Goal: Information Seeking & Learning: Learn about a topic

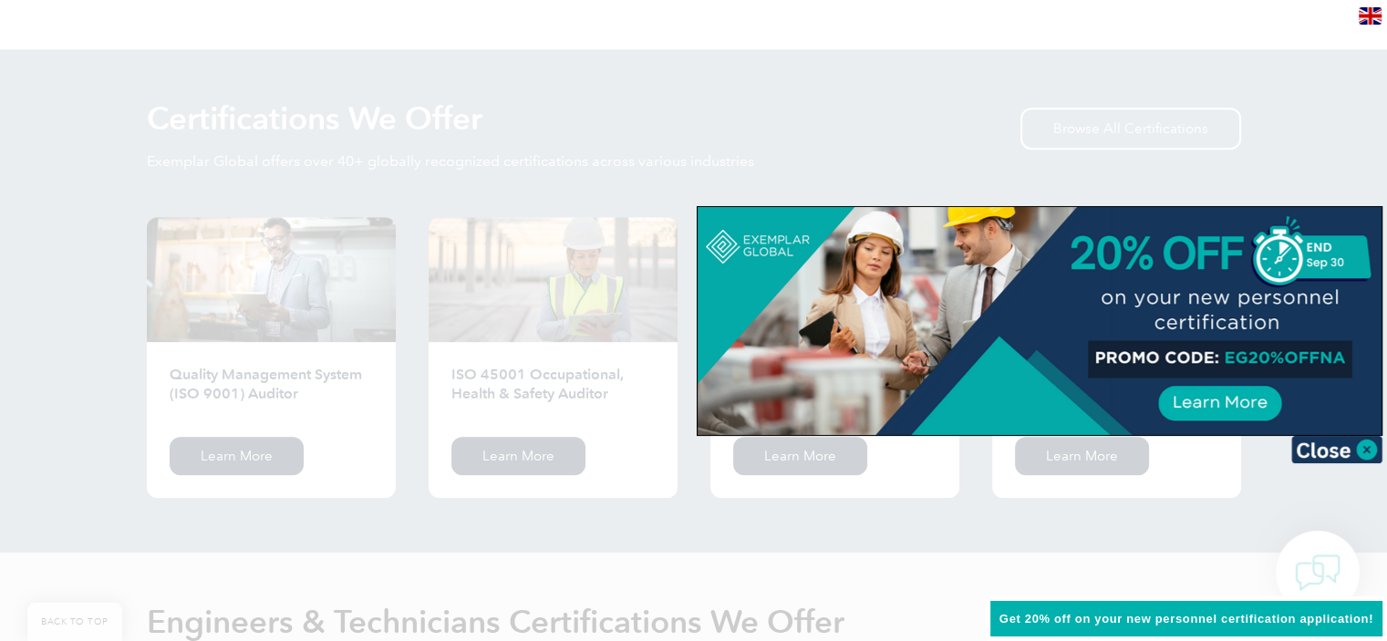
scroll to position [1785, 0]
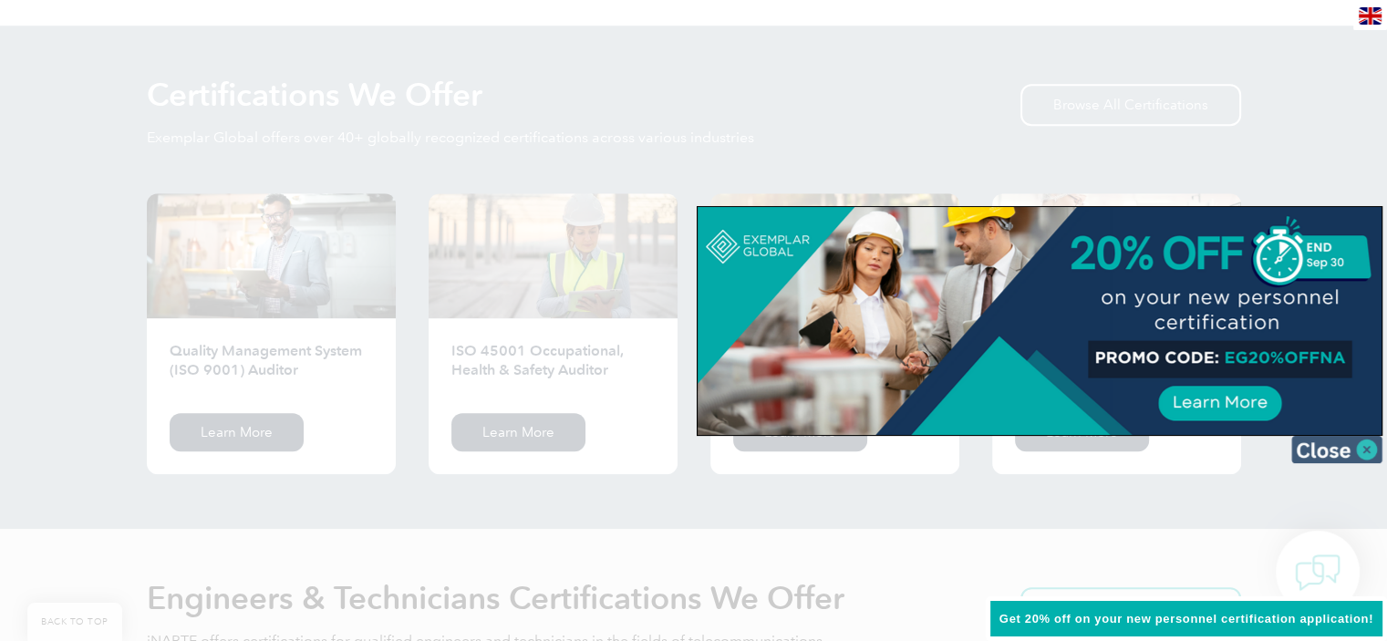
click at [1373, 438] on img at bounding box center [1336, 449] width 91 height 27
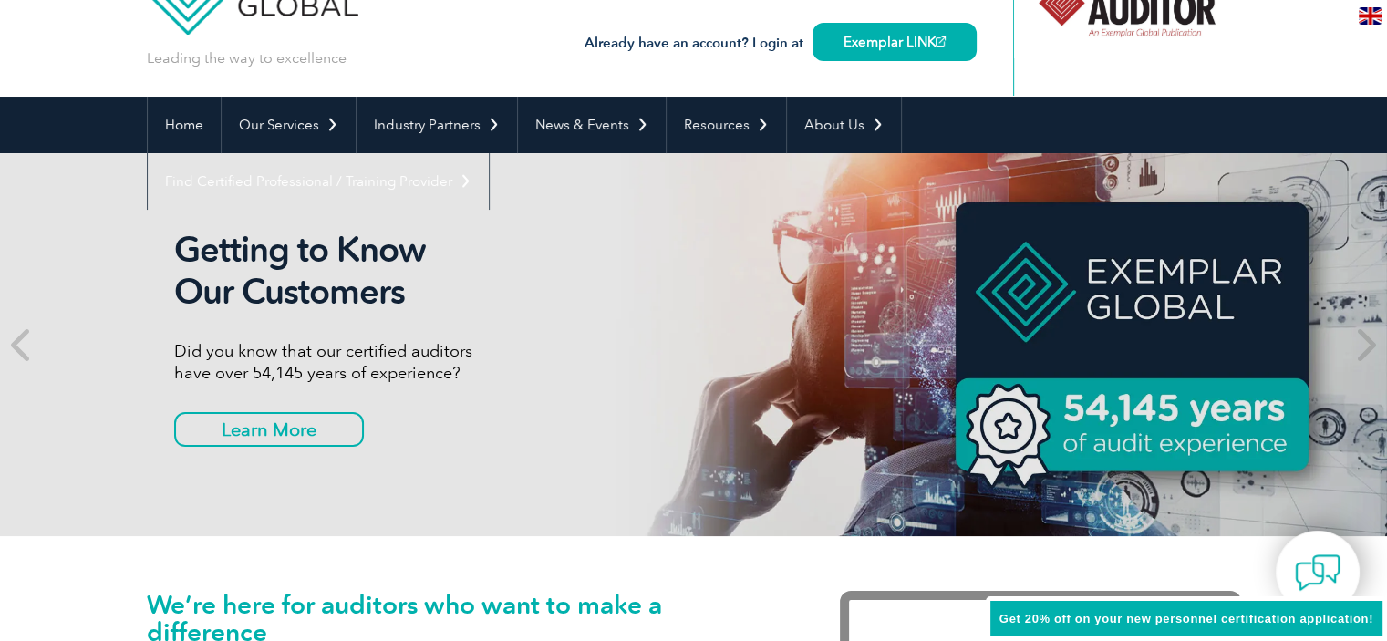
scroll to position [0, 0]
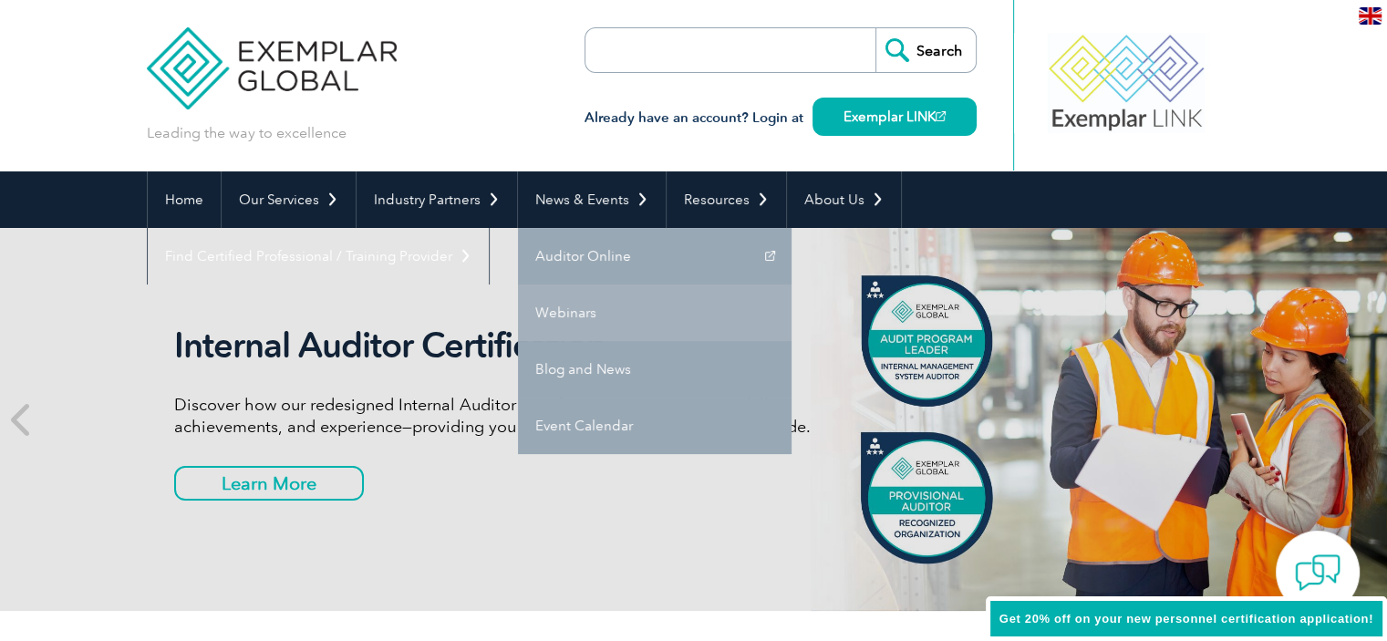
click at [611, 317] on link "Webinars" at bounding box center [654, 312] width 273 height 57
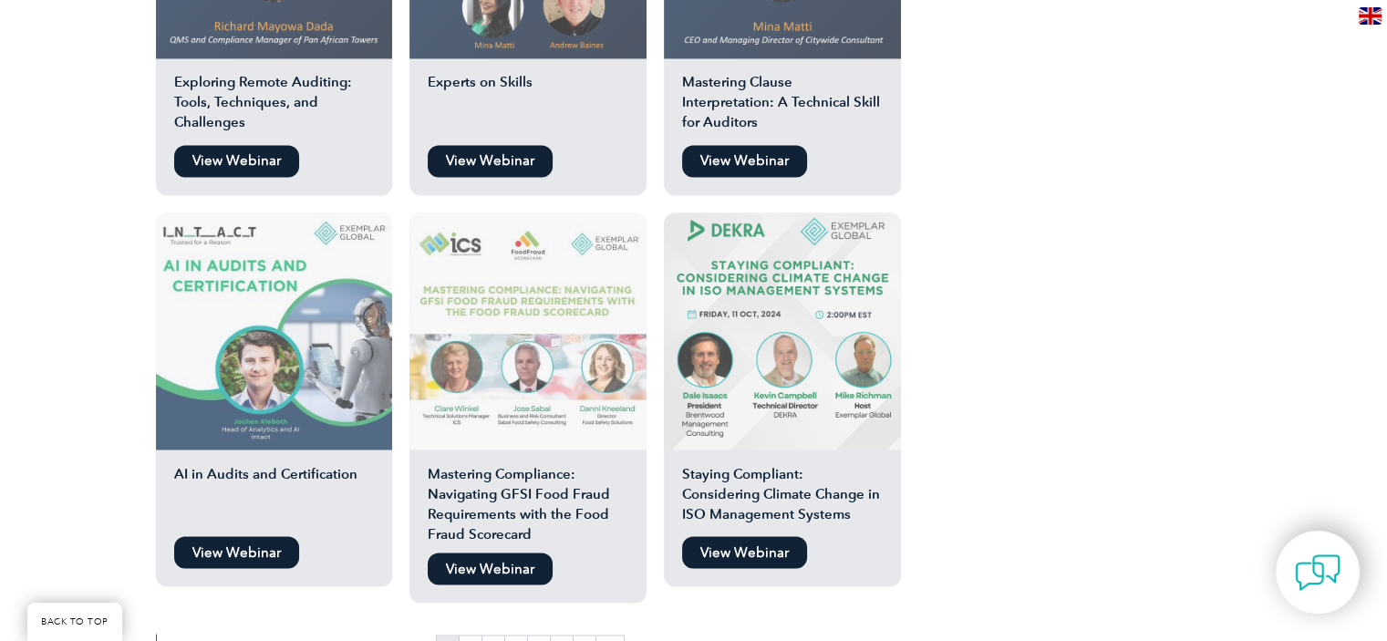
scroll to position [3021, 0]
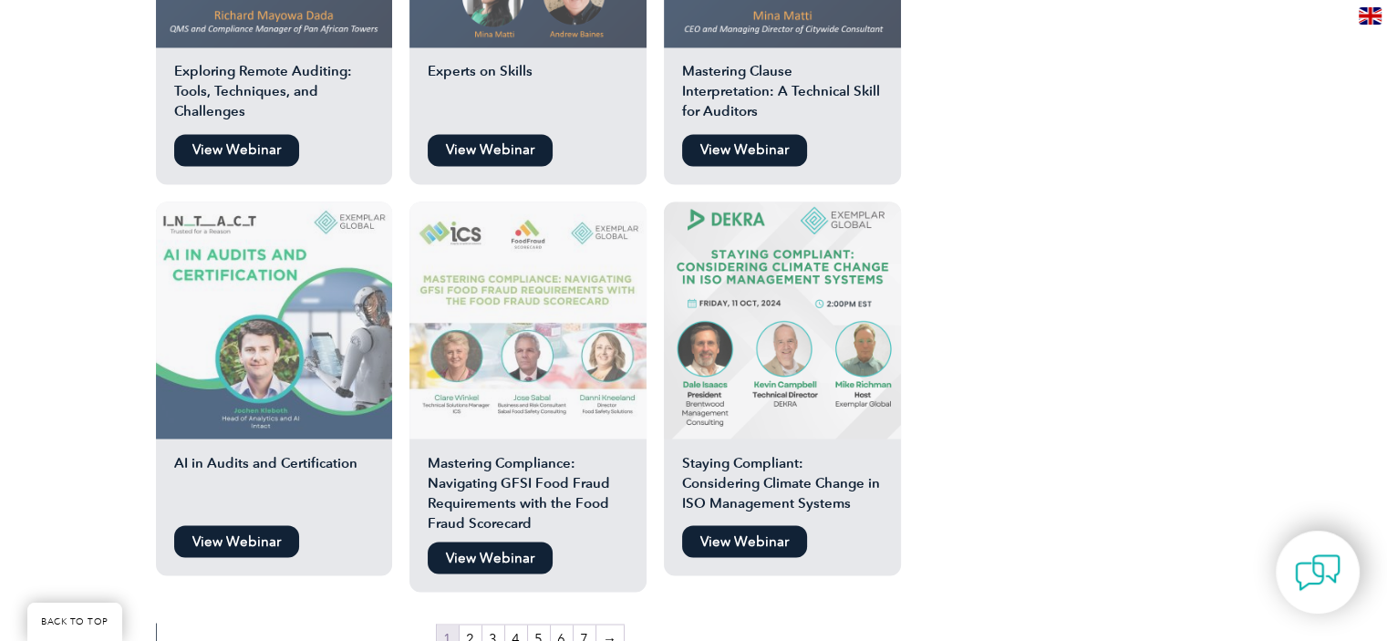
click at [769, 525] on link "View Webinar" at bounding box center [744, 541] width 125 height 32
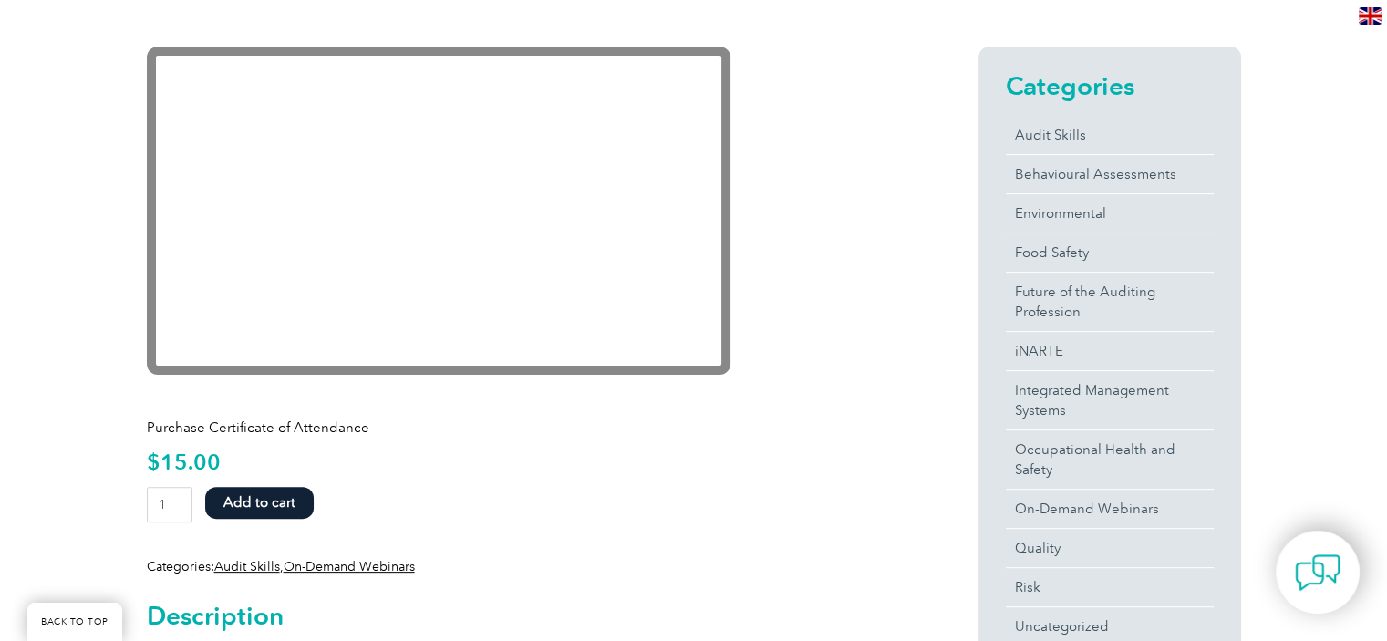
scroll to position [434, 0]
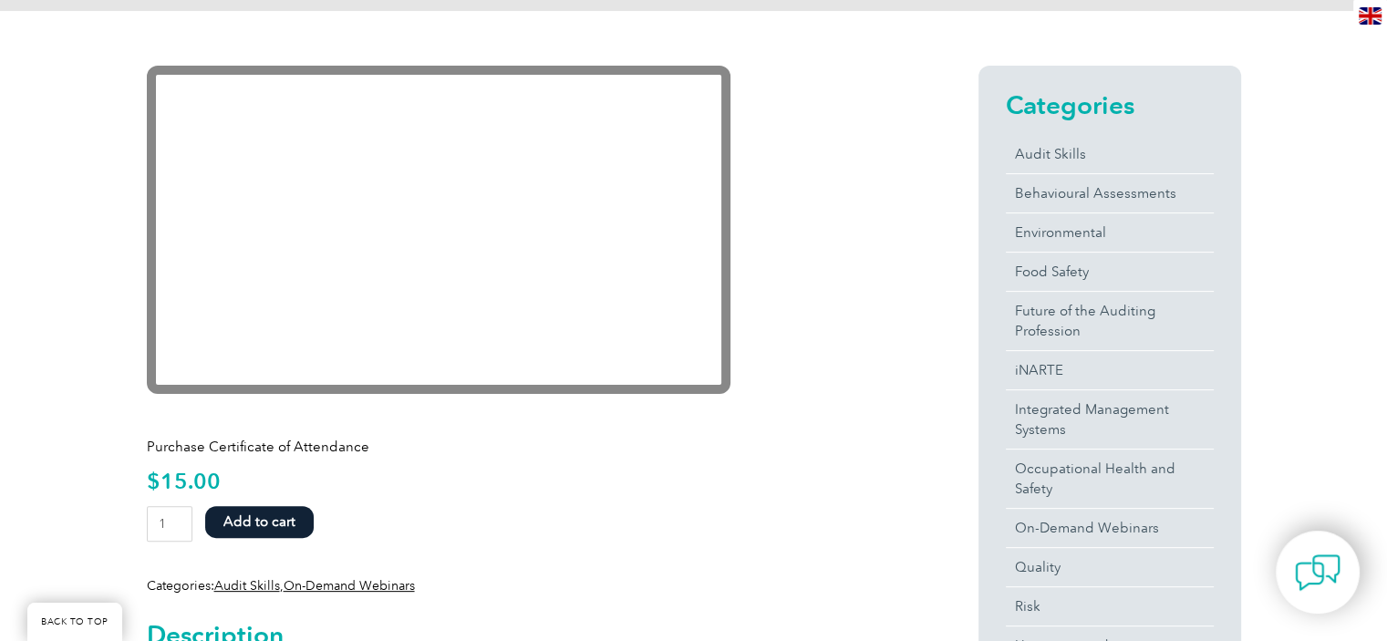
drag, startPoint x: 1396, startPoint y: 147, endPoint x: 1391, endPoint y: 243, distance: 96.7
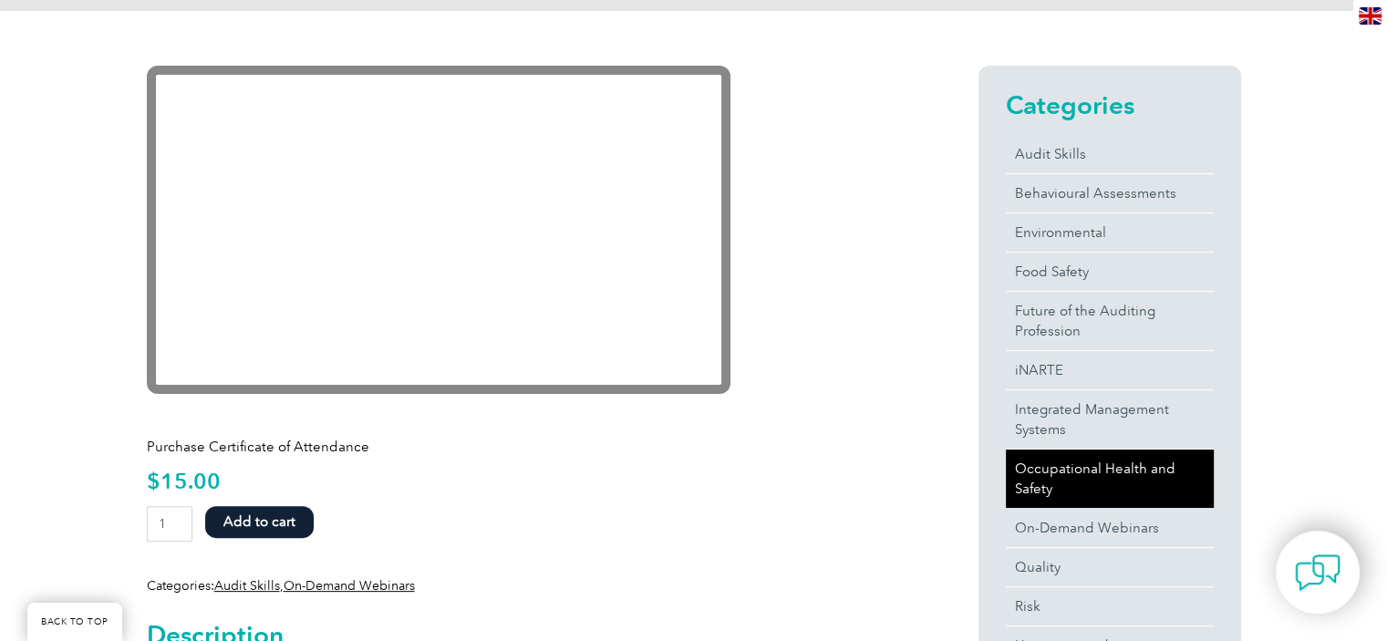
click at [1099, 465] on link "Occupational Health and Safety" at bounding box center [1110, 478] width 208 height 58
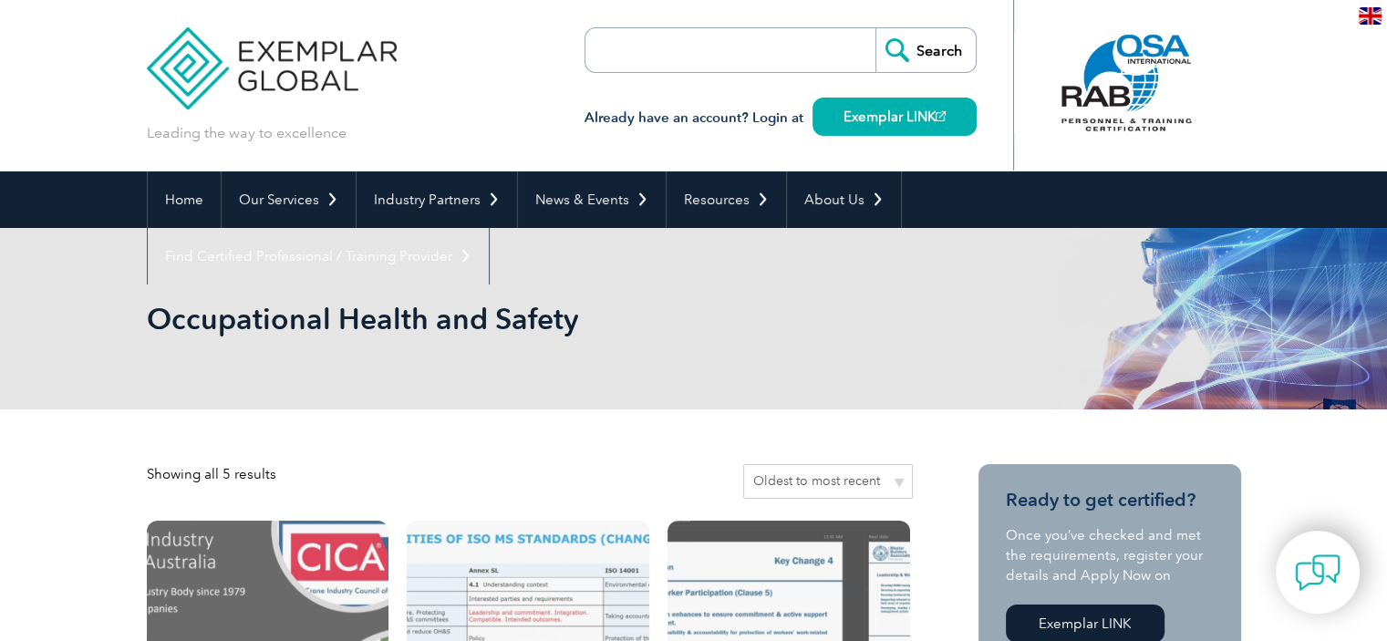
drag, startPoint x: 1398, startPoint y: 133, endPoint x: 1398, endPoint y: -36, distance: 168.7
